Goal: Transaction & Acquisition: Purchase product/service

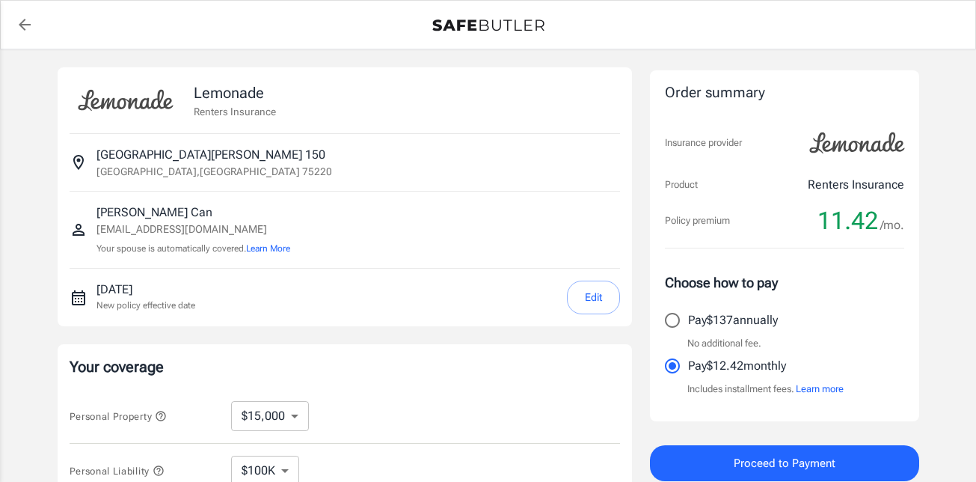
select select "15000"
select select "500"
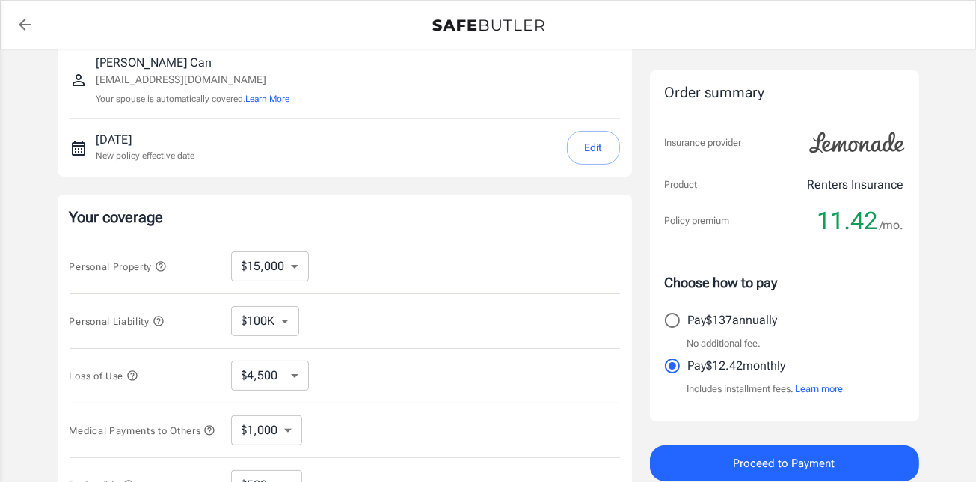
click at [299, 254] on select "$10,000 $15,000 $20,000 $25,000 $30,000 $40,000 $50,000 $100K $150K $200K $250K" at bounding box center [270, 266] width 78 height 30
click at [285, 268] on select "$10,000 $15,000 $20,000 $25,000 $30,000 $40,000 $50,000 $100K $150K $200K $250K" at bounding box center [270, 266] width 78 height 30
select select "10000"
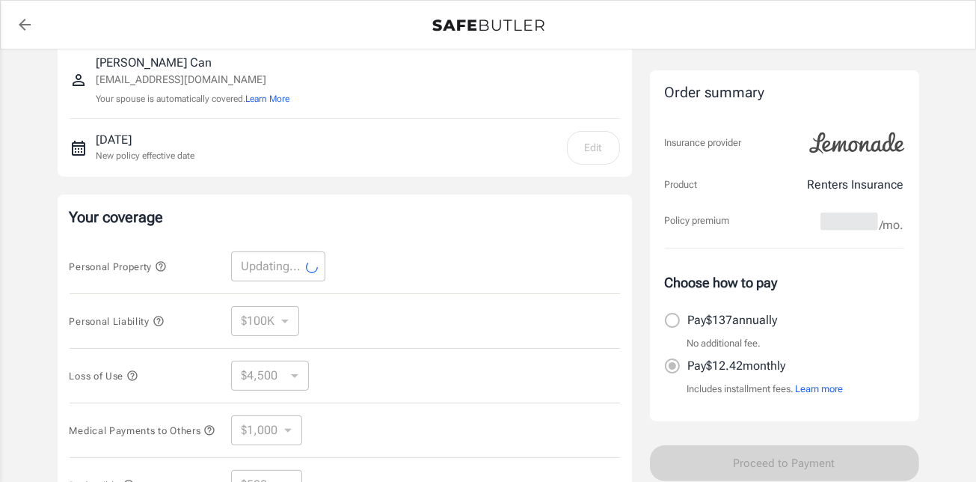
scroll to position [224, 0]
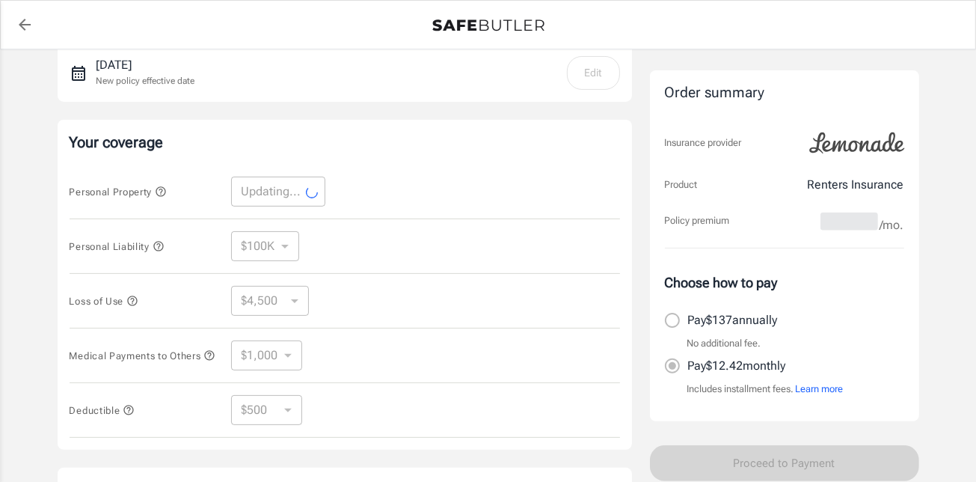
select select "10000"
select select "3000"
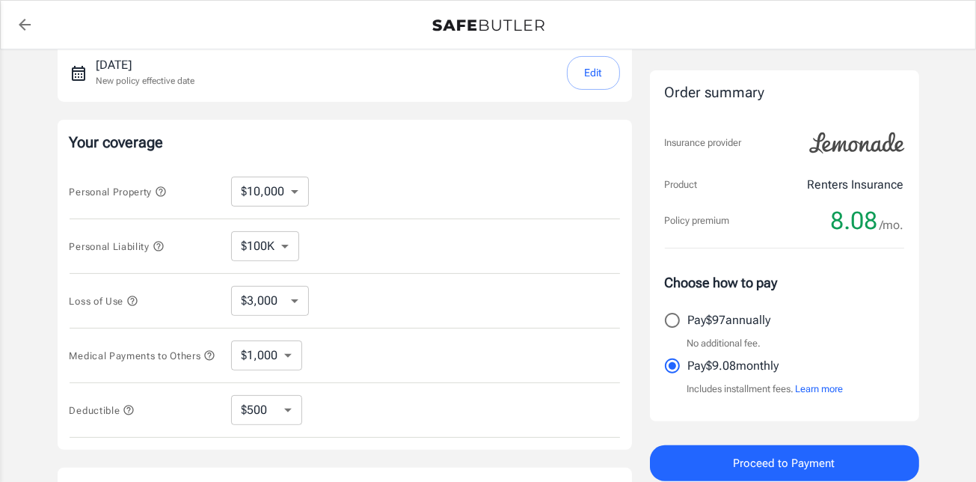
click at [281, 413] on select "$250 $500 $1,000 $2,500" at bounding box center [266, 410] width 71 height 30
select select "2500"
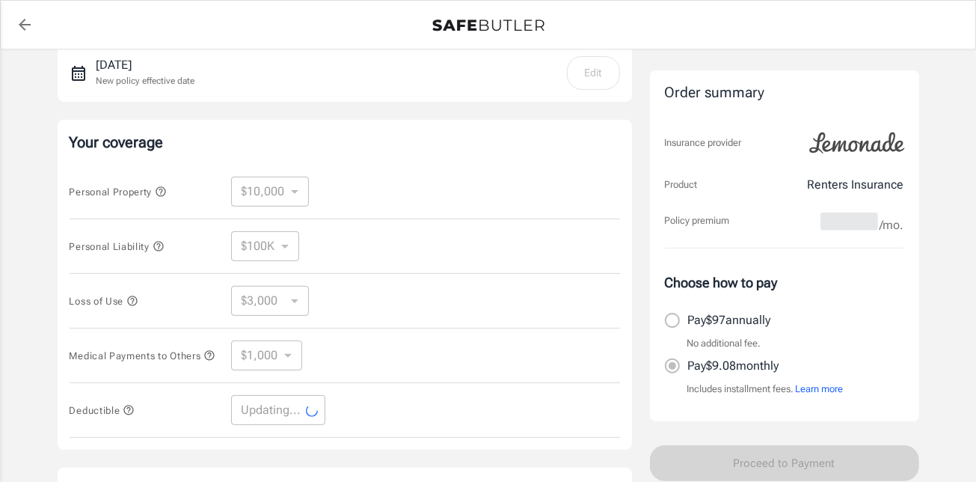
select select "2500"
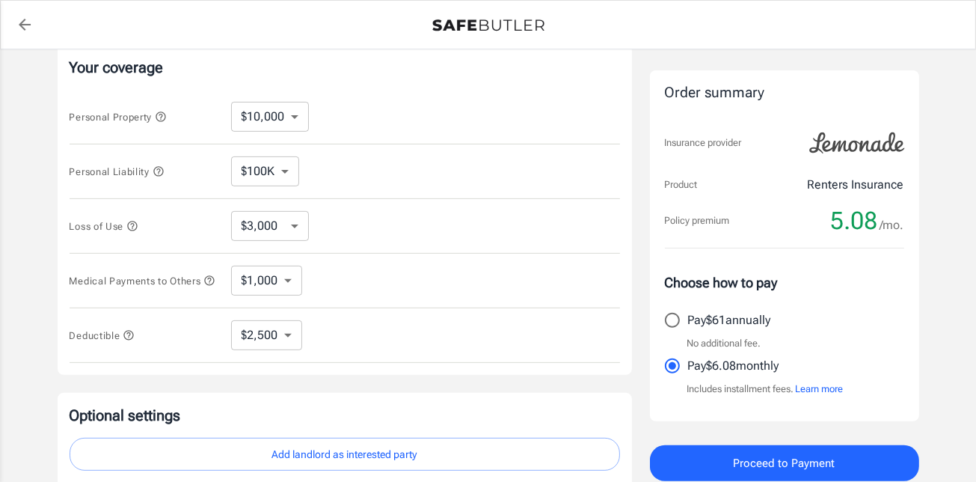
scroll to position [449, 0]
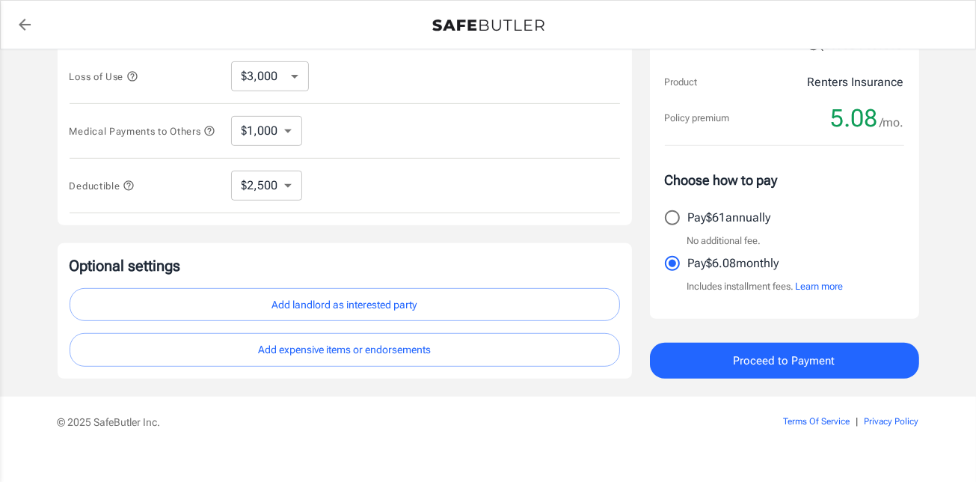
click at [499, 303] on button "Add landlord as interested party" at bounding box center [345, 305] width 551 height 34
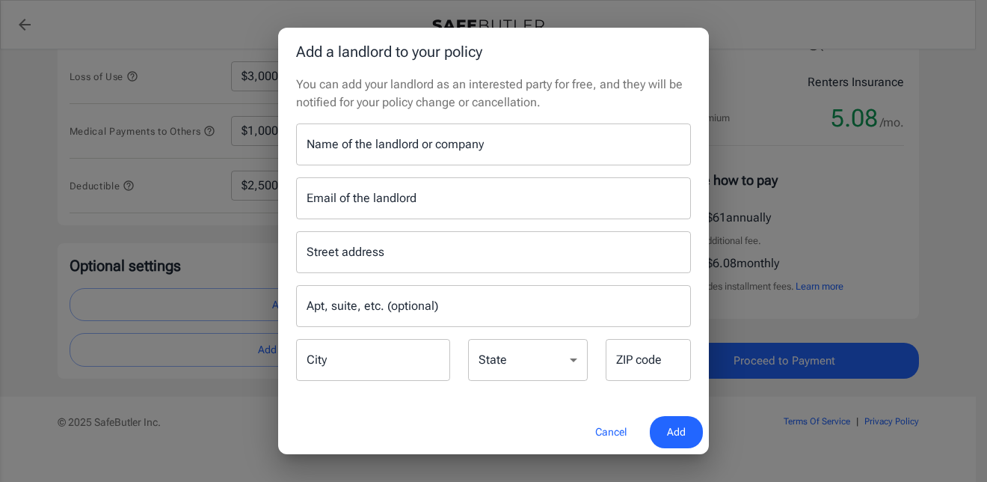
click at [392, 148] on input "Name of the landlord or company" at bounding box center [493, 144] width 395 height 42
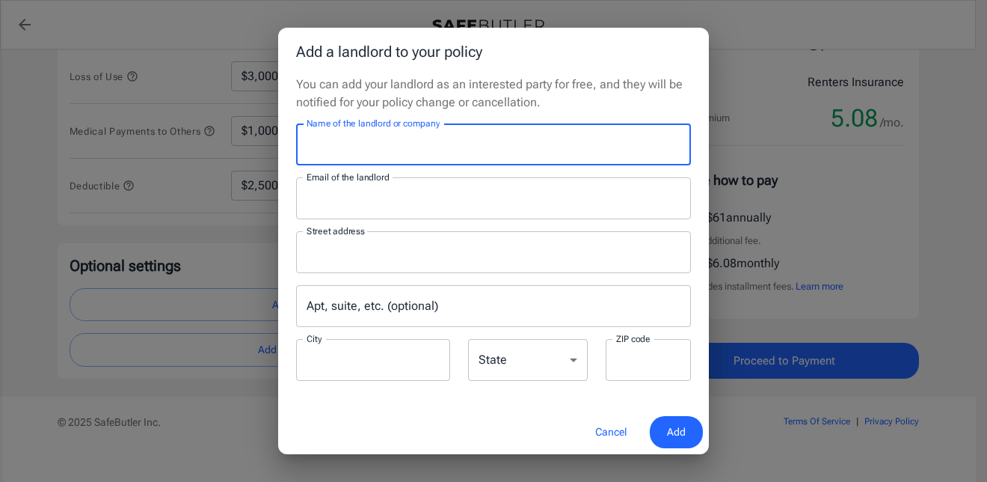
type input "Mireya Apartment Homes"
type input "leasing@mireyaaptsliving.com"
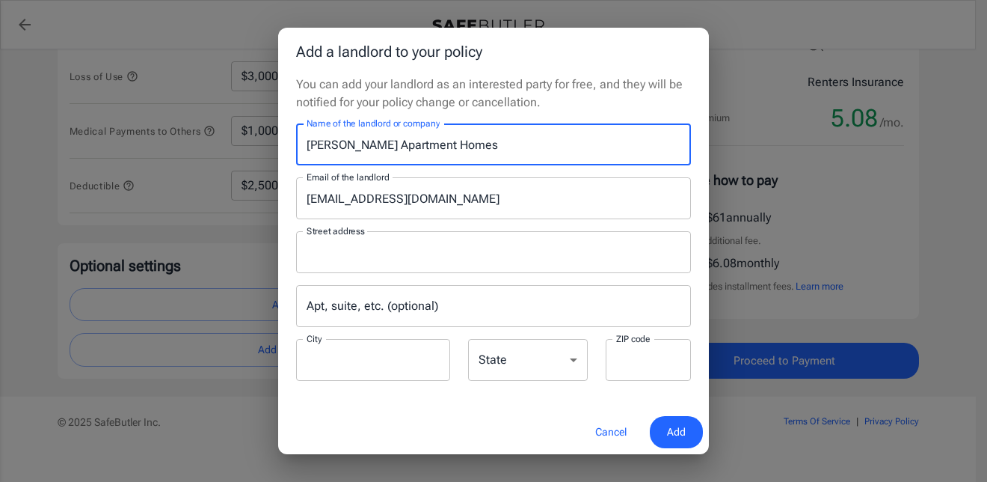
type input "P.O.Box 115009"
type input "Carrollton"
type input "75011"
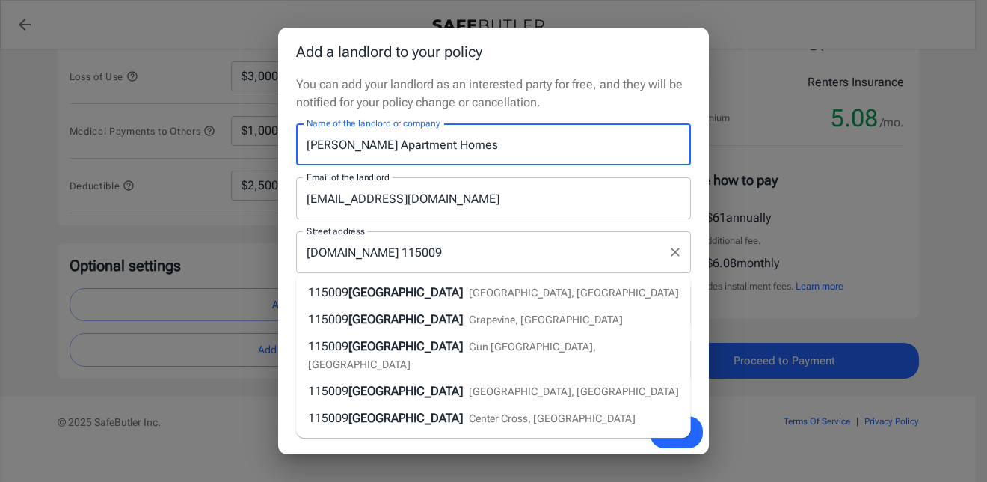
click at [534, 247] on input "P.O.Box 115009" at bounding box center [482, 252] width 359 height 28
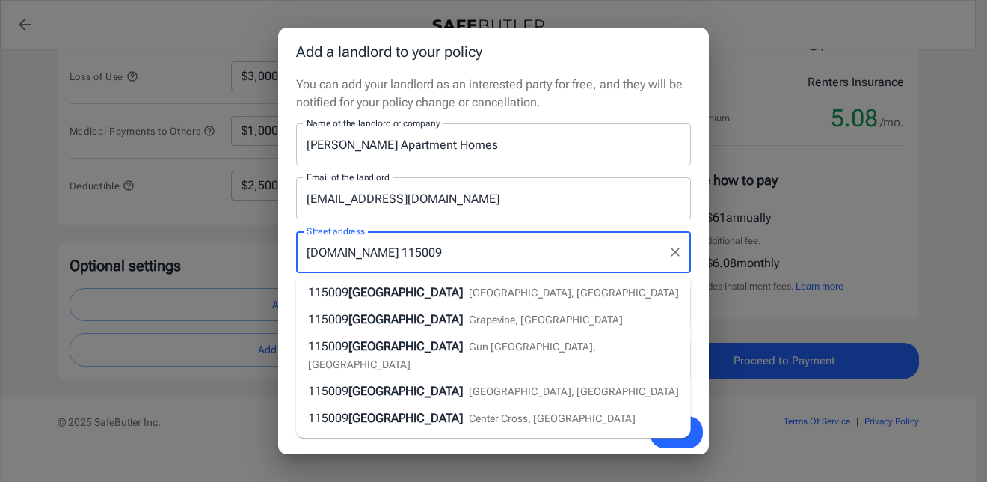
click at [554, 147] on input "Mireya Apartment Homes" at bounding box center [493, 144] width 395 height 42
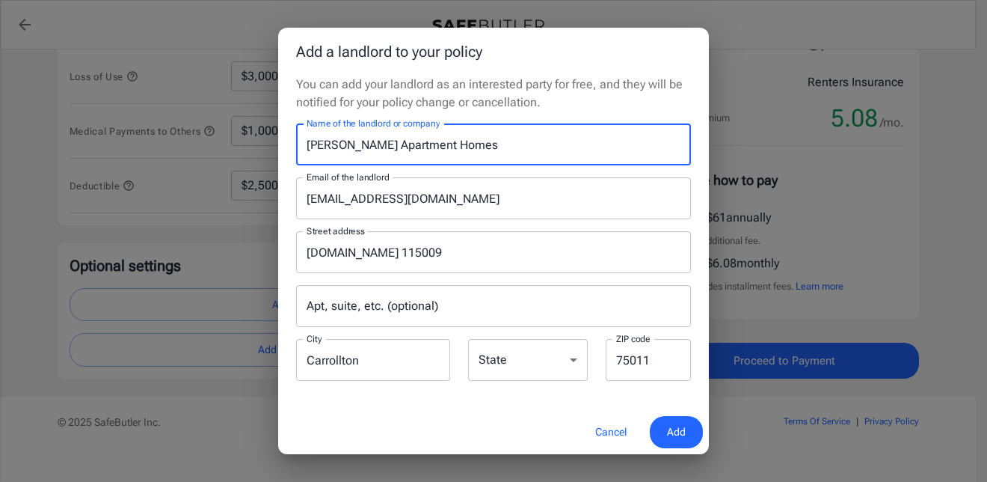
click at [539, 360] on select "Alabama Alaska Arizona Arkansas California Colorado Connecticut Delaware Distri…" at bounding box center [528, 360] width 120 height 42
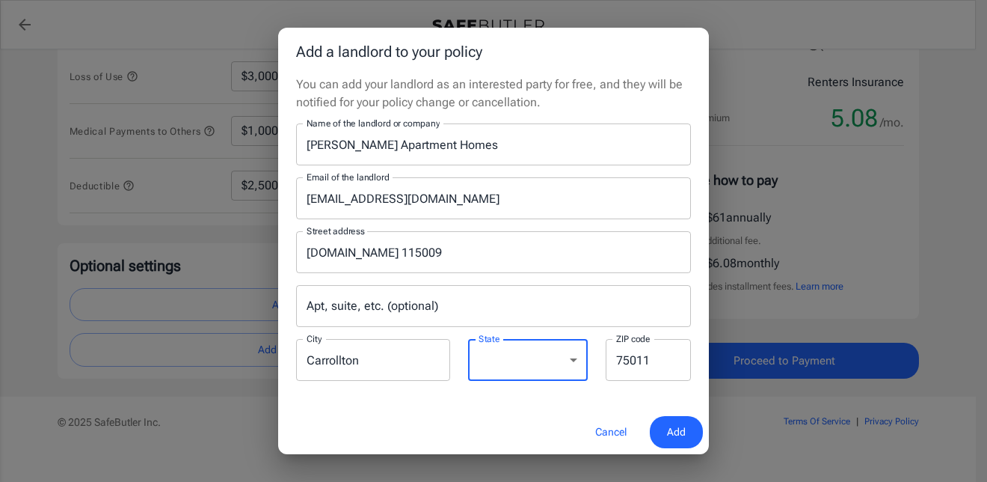
select select "TX"
click at [468, 339] on select "Alabama Alaska Arizona Arkansas California Colorado Connecticut Delaware Distri…" at bounding box center [528, 360] width 120 height 42
click at [683, 428] on span "Add" at bounding box center [676, 432] width 19 height 19
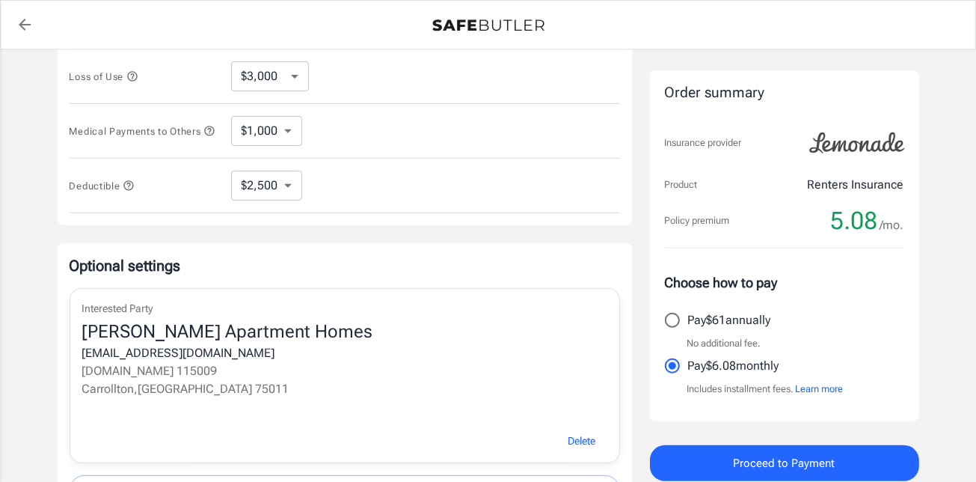
click at [666, 313] on input "Pay $61 annually" at bounding box center [672, 319] width 31 height 31
radio input "true"
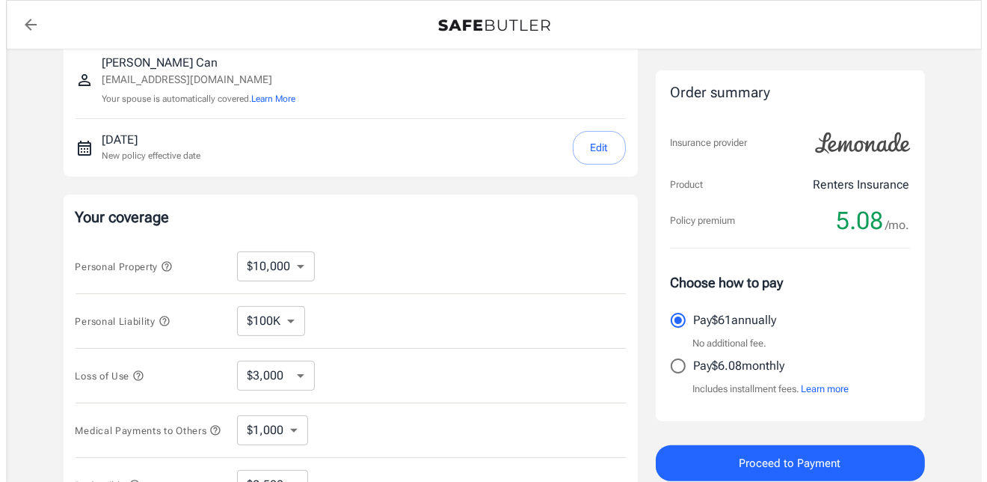
scroll to position [224, 0]
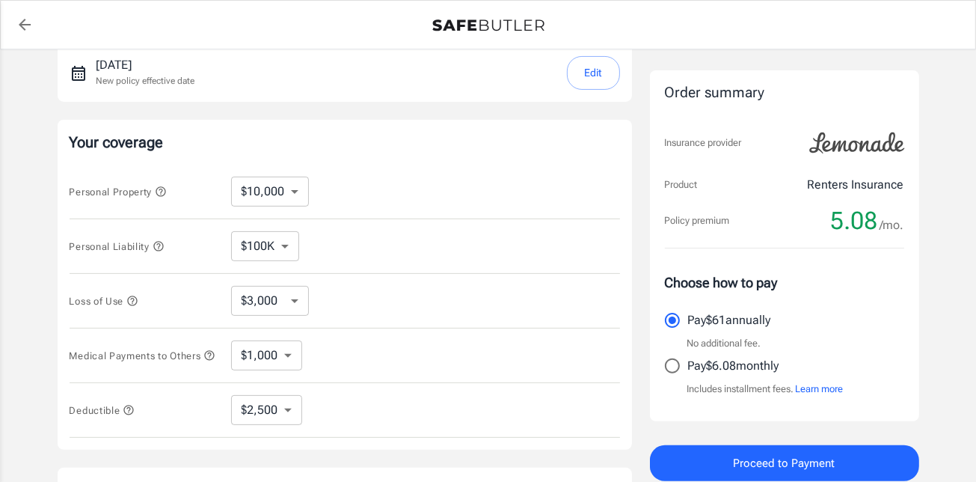
click at [684, 459] on button "Proceed to Payment" at bounding box center [784, 463] width 269 height 36
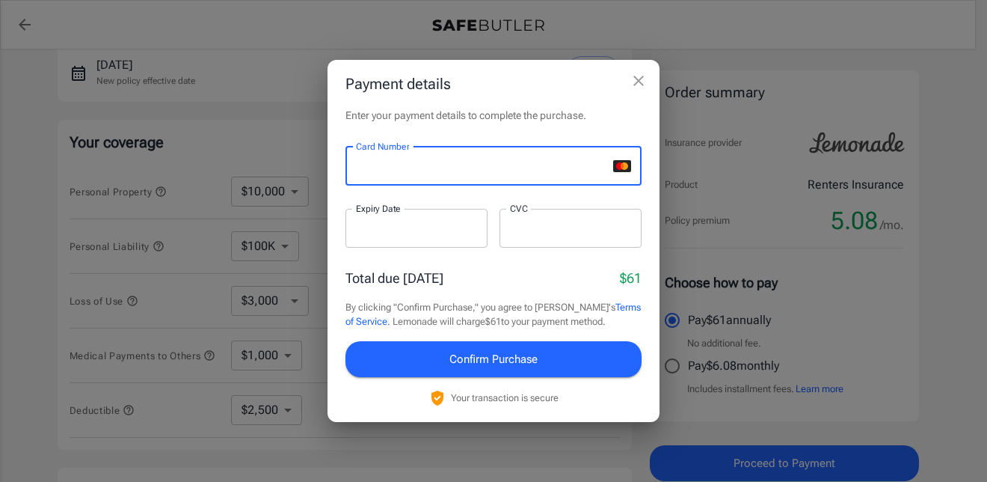
click at [402, 236] on div at bounding box center [417, 228] width 142 height 39
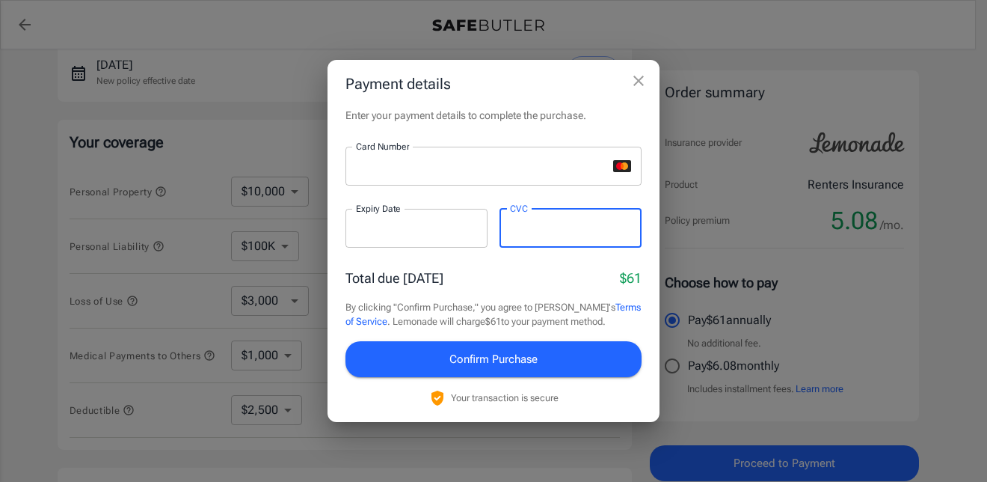
click at [394, 358] on button "Confirm Purchase" at bounding box center [494, 359] width 296 height 36
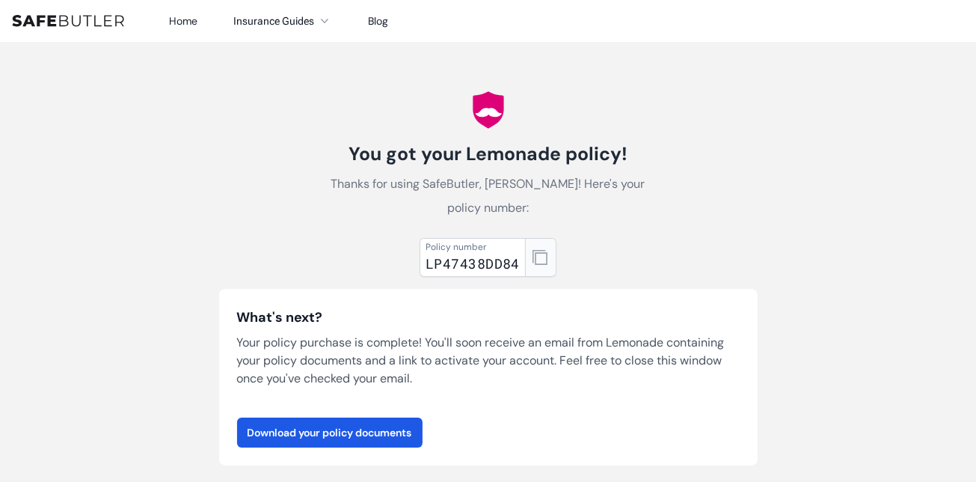
click at [548, 260] on button "button" at bounding box center [540, 257] width 31 height 39
click at [328, 436] on link "Download your policy documents" at bounding box center [330, 432] width 186 height 30
